Goal: Information Seeking & Learning: Check status

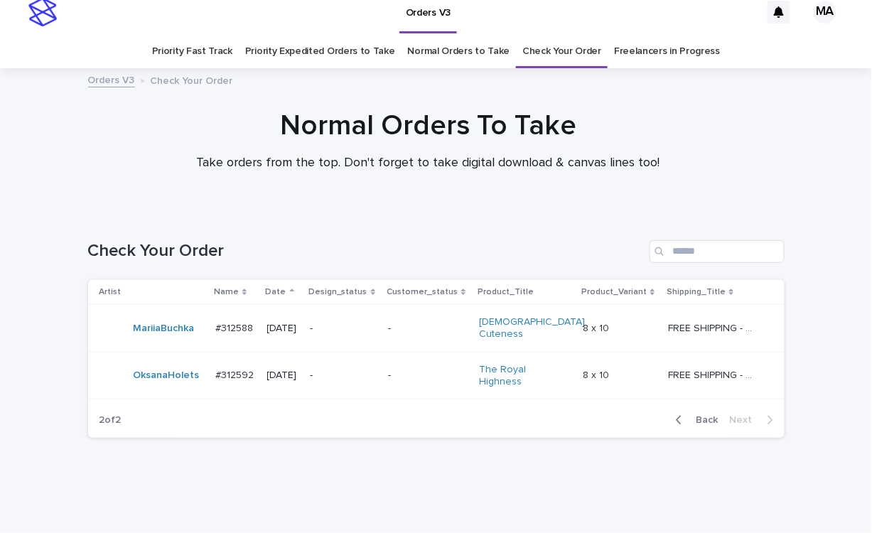
scroll to position [26, 0]
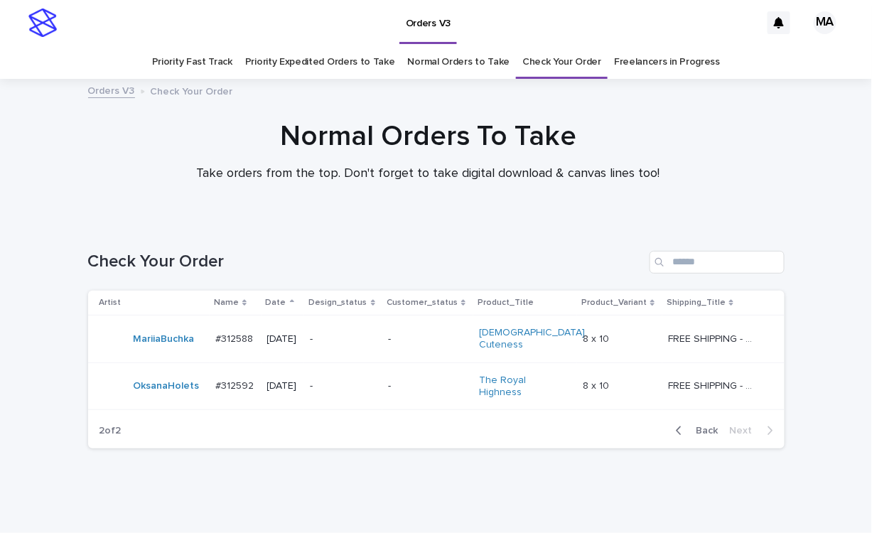
click at [216, 112] on div at bounding box center [428, 151] width 856 height 142
click at [724, 158] on div "Normal Orders To Take Take orders from the top. Don't forget to take digital do…" at bounding box center [427, 150] width 711 height 63
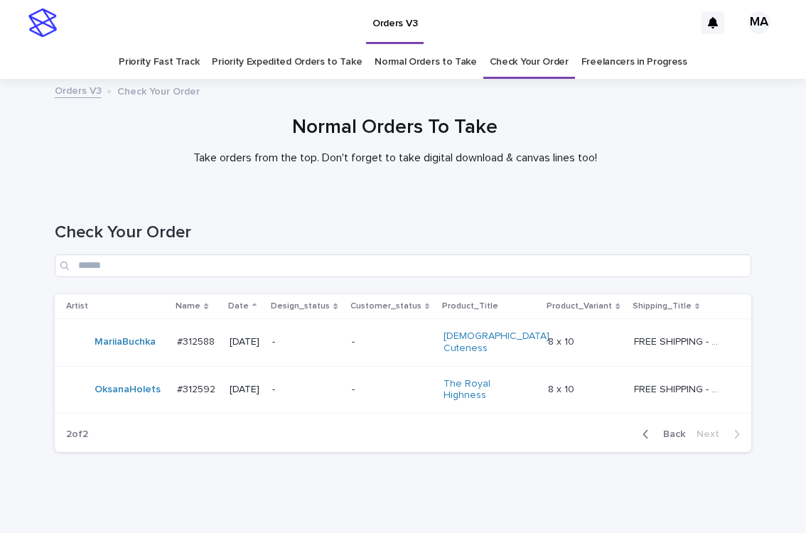
click at [583, 508] on div "Loading... Saving… Loading... Saving… Check Your Order Artist Name Date Design_…" at bounding box center [403, 364] width 806 height 340
